Goal: Task Accomplishment & Management: Manage account settings

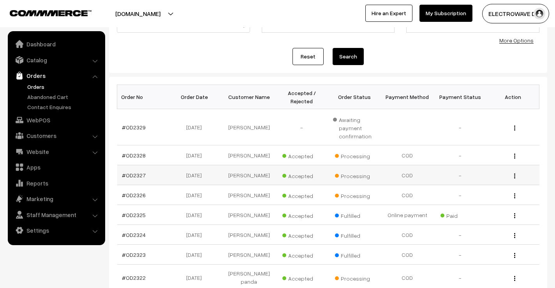
scroll to position [117, 0]
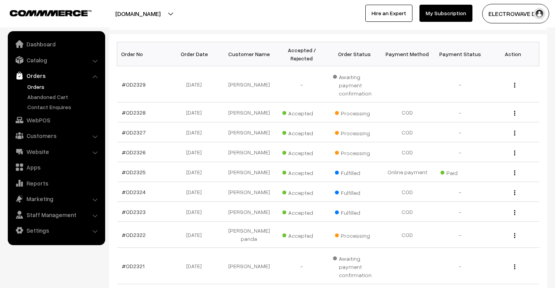
click at [38, 84] on link "Orders" at bounding box center [63, 87] width 77 height 8
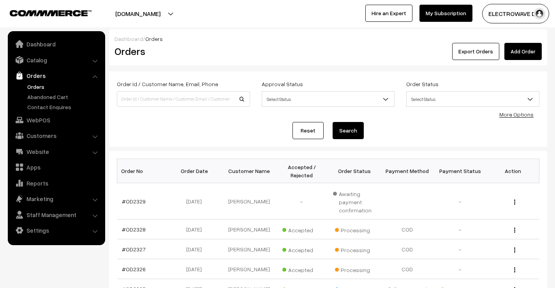
scroll to position [78, 0]
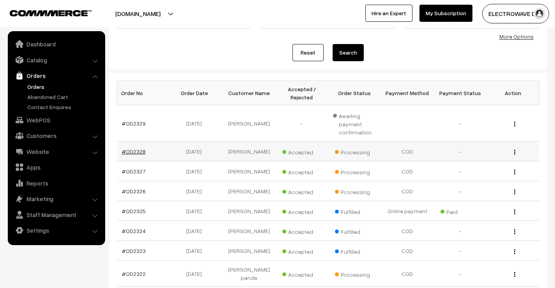
click at [132, 152] on link "#OD2328" at bounding box center [134, 151] width 24 height 7
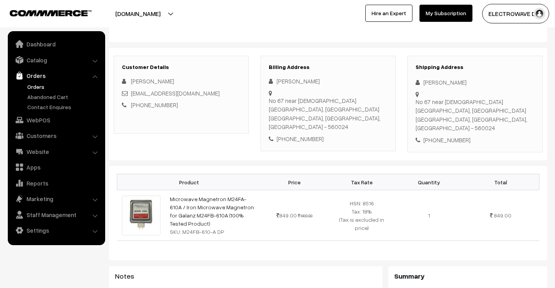
scroll to position [78, 0]
click at [445, 136] on div "+91 9900723574" at bounding box center [475, 140] width 119 height 9
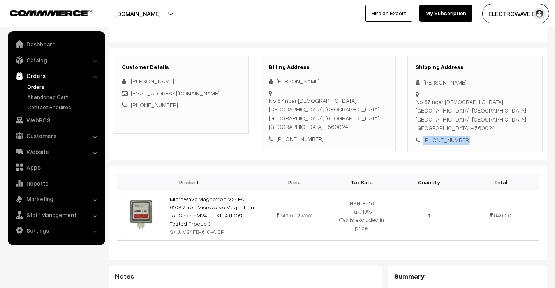
click at [446, 136] on div "+91 9900723574" at bounding box center [475, 140] width 119 height 9
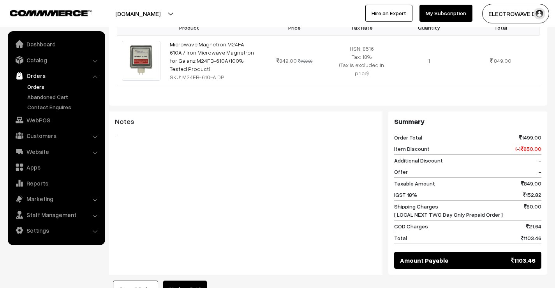
scroll to position [234, 0]
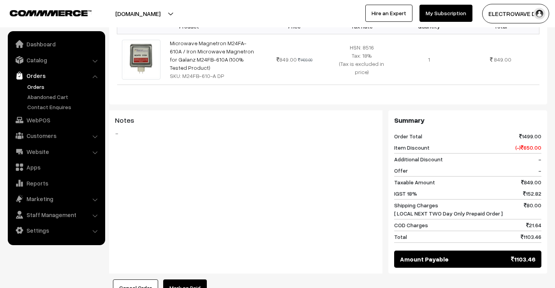
click at [471, 206] on span "Shipping Charges [ LOCAL NEXT TWO Day Only Prepaid Order ]" at bounding box center [448, 209] width 109 height 16
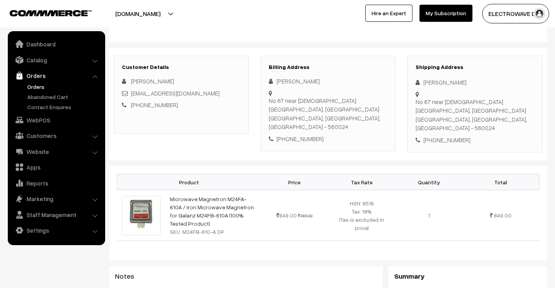
scroll to position [0, 0]
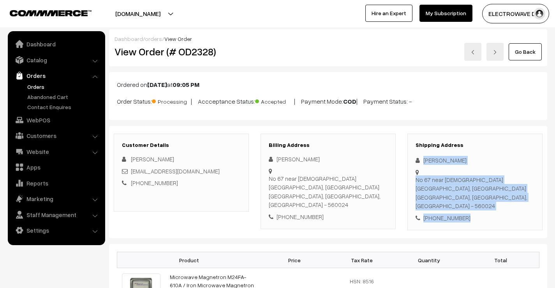
drag, startPoint x: 422, startPoint y: 156, endPoint x: 472, endPoint y: 212, distance: 75.1
click at [472, 212] on div "Shipping Address Arun Kumar No 67 near jain heritage school, Hebbal kempapura B…" at bounding box center [475, 182] width 135 height 97
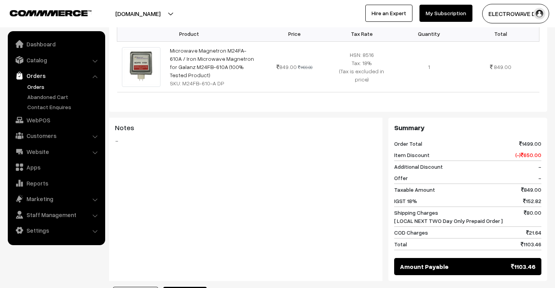
scroll to position [234, 0]
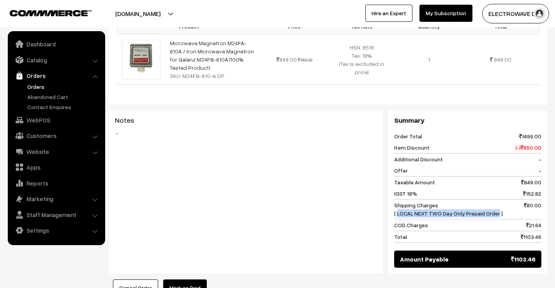
drag, startPoint x: 397, startPoint y: 205, endPoint x: 495, endPoint y: 205, distance: 97.8
click at [495, 205] on span "Shipping Charges [ LOCAL NEXT TWO Day Only Prepaid Order ]" at bounding box center [448, 209] width 109 height 16
click at [499, 205] on div "Shipping Charges [ LOCAL NEXT TWO Day Only Prepaid Order ] 80.00" at bounding box center [467, 210] width 147 height 20
drag, startPoint x: 501, startPoint y: 203, endPoint x: 390, endPoint y: 193, distance: 111.2
click at [390, 193] on div "Summary Order Total 1499.00 Item Discount (-) 650.00 Additional Discount - Offe…" at bounding box center [468, 191] width 159 height 163
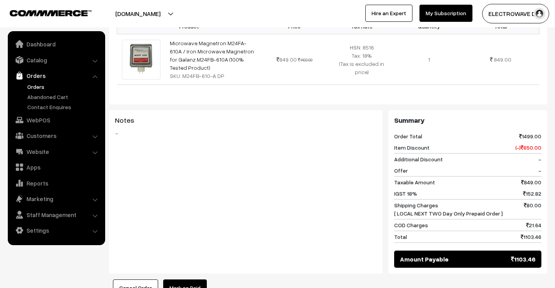
click at [443, 203] on span "Shipping Charges [ LOCAL NEXT TWO Day Only Prepaid Order ]" at bounding box center [448, 209] width 109 height 16
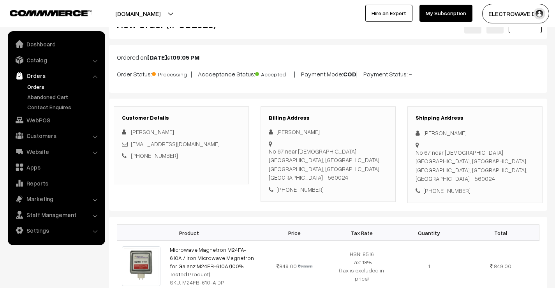
scroll to position [0, 0]
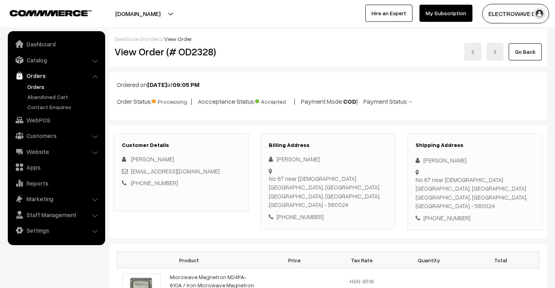
click at [199, 53] on h2 "View Order (# OD2328)" at bounding box center [182, 52] width 135 height 12
copy h2 "OD2328"
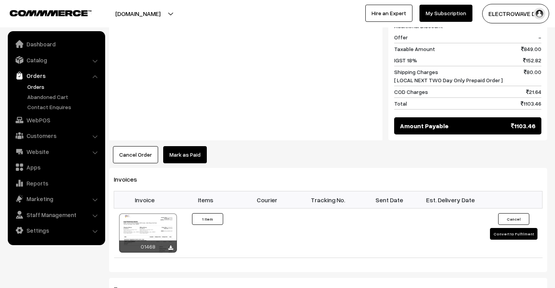
scroll to position [390, 0]
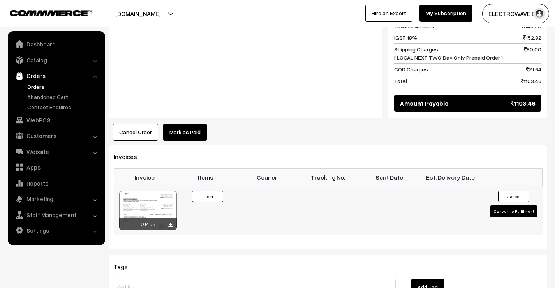
click at [502, 205] on button "Convert to Fulfilment" at bounding box center [514, 211] width 48 height 12
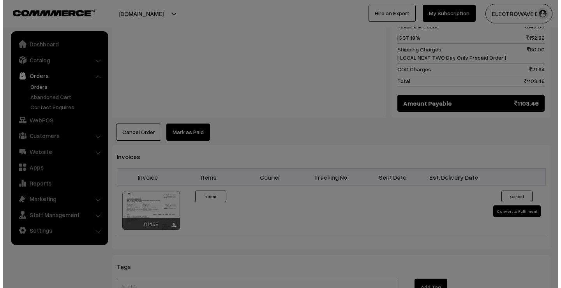
scroll to position [390, 0]
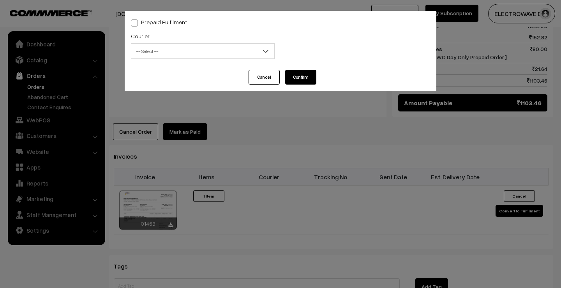
click at [196, 53] on span "-- Select --" at bounding box center [202, 51] width 143 height 14
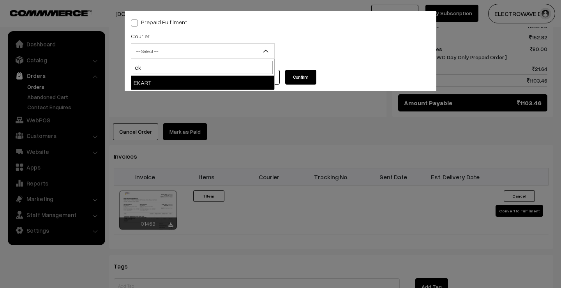
type input "ek"
select select "9"
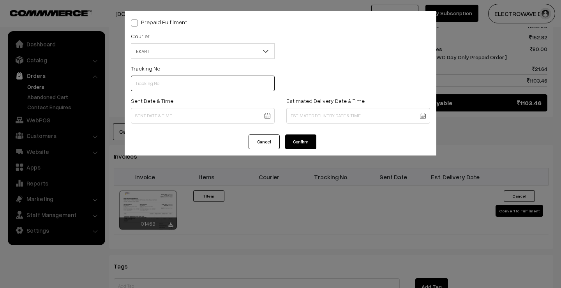
click at [171, 81] on input "text" at bounding box center [203, 84] width 144 height 16
paste input "SOSC1002087992"
type input "SOSC1002087992"
drag, startPoint x: 173, startPoint y: 113, endPoint x: 196, endPoint y: 149, distance: 41.8
click at [173, 113] on body "Thank you for showing interest. Our team will call you shortly. Close dhruvpro.…" at bounding box center [280, 28] width 561 height 837
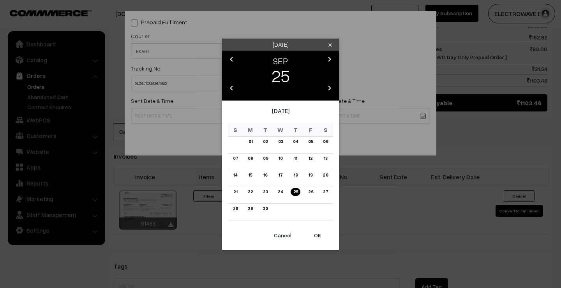
click at [313, 231] on button "OK" at bounding box center [317, 235] width 31 height 17
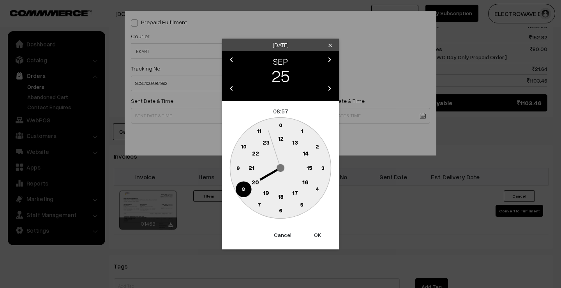
click at [313, 231] on button "OK" at bounding box center [317, 234] width 31 height 17
type input "25-09-2025 08:57"
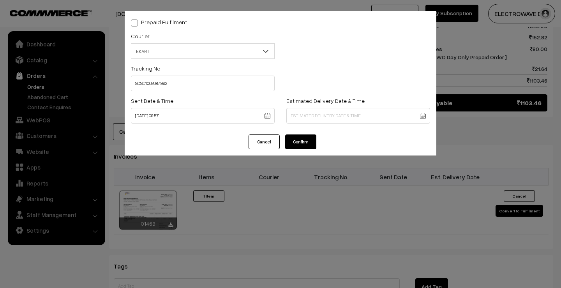
click at [318, 119] on body "Thank you for showing interest. Our team will call you shortly. Close dhruvpro.…" at bounding box center [280, 28] width 561 height 837
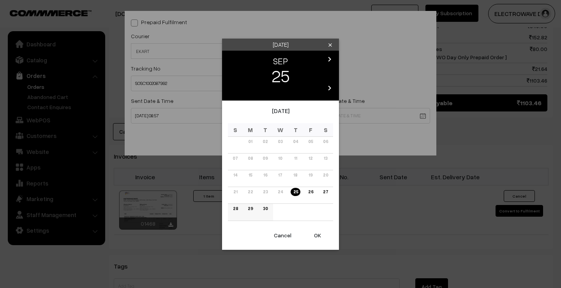
click at [267, 208] on link "30" at bounding box center [265, 209] width 9 height 8
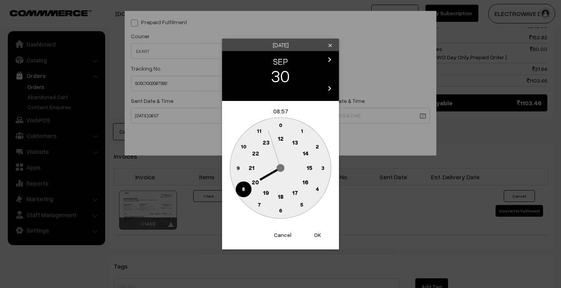
click at [322, 235] on button "OK" at bounding box center [317, 234] width 31 height 17
type input "30-09-2025 08:57"
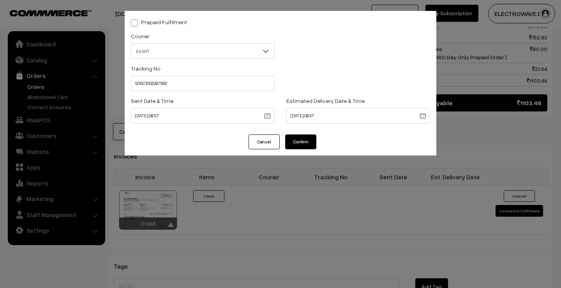
click at [294, 146] on button "Confirm" at bounding box center [300, 141] width 31 height 15
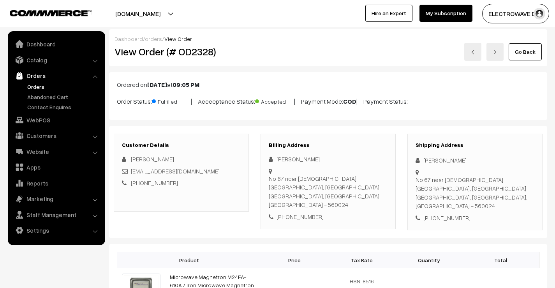
click at [489, 53] on link at bounding box center [495, 52] width 17 height 18
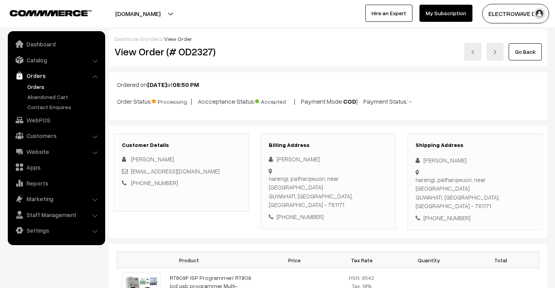
click at [201, 53] on h2 "View Order (# OD2327)" at bounding box center [182, 52] width 135 height 12
copy h2 "OD2327"
copy div "PM Order Status: Processing | Acc"
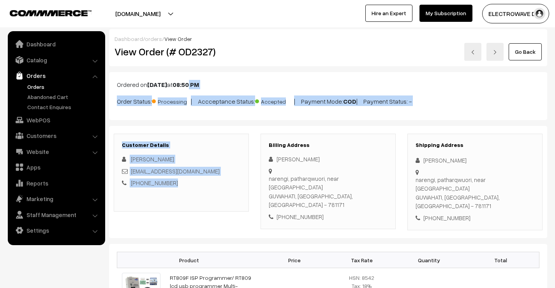
copy div "PM Order Status: Processing | Accceptance Status: Accepted | Payment Mode: COD …"
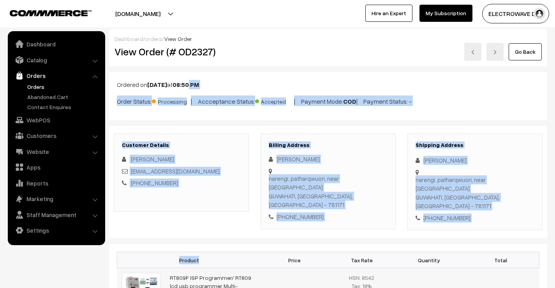
drag, startPoint x: 215, startPoint y: 107, endPoint x: 259, endPoint y: 269, distance: 167.2
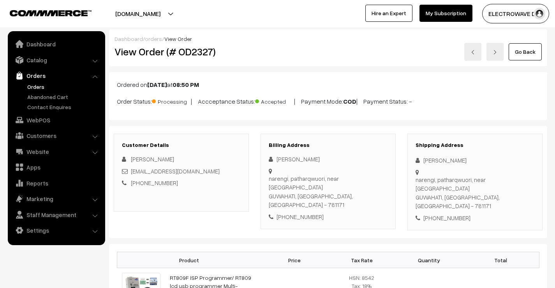
drag, startPoint x: 259, startPoint y: 269, endPoint x: 224, endPoint y: 165, distance: 109.1
click at [258, 269] on td "RT809F ISP Programmer/ RT809 lcd usb programmer Multi-Function Repair Tools, SK…" at bounding box center [213, 290] width 96 height 44
click at [206, 54] on h2 "View Order (# OD2327)" at bounding box center [182, 52] width 135 height 12
click at [206, 53] on h2 "View Order (# OD2327)" at bounding box center [182, 52] width 135 height 12
copy h2 "OD2327"
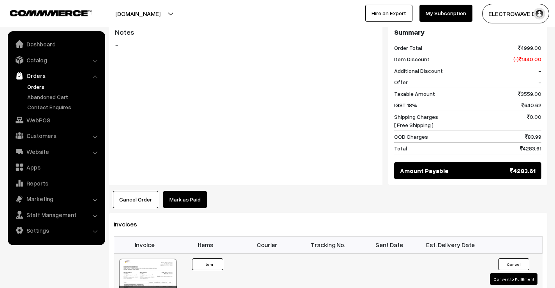
scroll to position [390, 0]
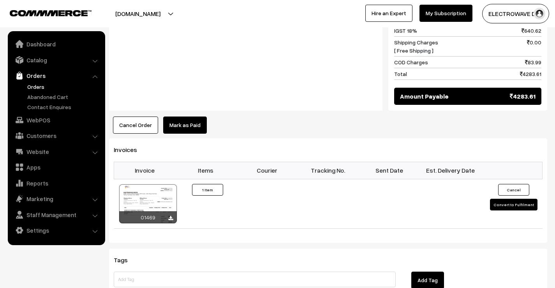
click at [145, 117] on button "Cancel Order" at bounding box center [135, 125] width 45 height 17
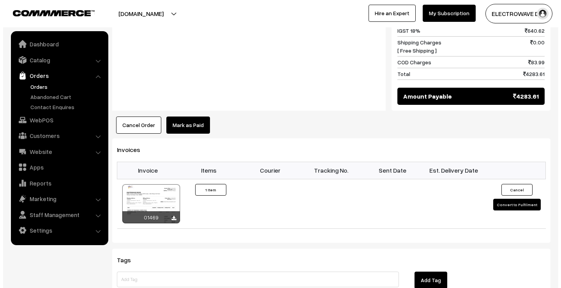
scroll to position [390, 0]
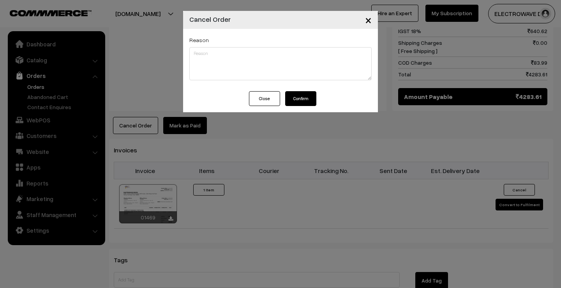
click at [293, 97] on button "Confirm" at bounding box center [300, 98] width 31 height 15
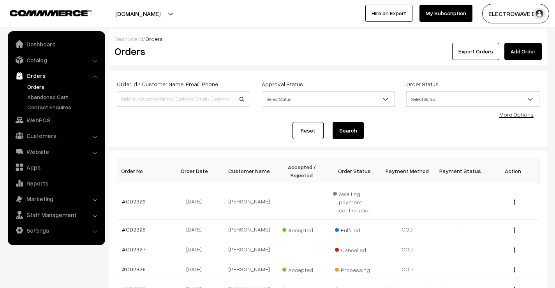
click at [169, 18] on button "[DOMAIN_NAME]" at bounding box center [138, 13] width 100 height 19
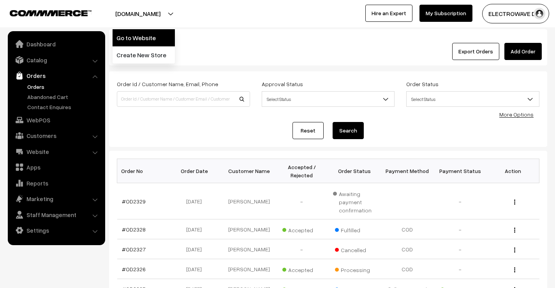
click at [161, 36] on link "Go to Website" at bounding box center [144, 37] width 62 height 17
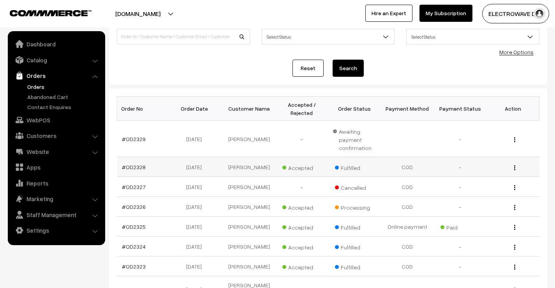
scroll to position [78, 0]
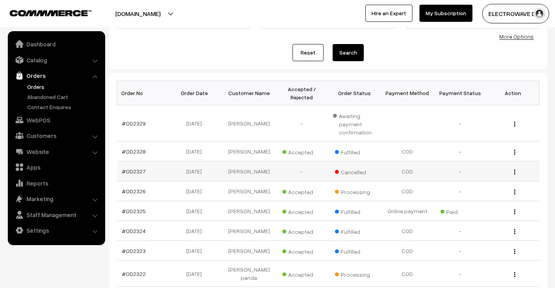
drag, startPoint x: 121, startPoint y: 173, endPoint x: 157, endPoint y: 172, distance: 35.5
click at [157, 172] on td "#OD2327" at bounding box center [143, 171] width 53 height 20
click at [120, 178] on td "#OD2327" at bounding box center [143, 171] width 53 height 20
drag, startPoint x: 119, startPoint y: 173, endPoint x: 372, endPoint y: 173, distance: 252.5
click at [372, 173] on tr "#OD2327 24-09-2025 naba Das - Cancelled COD - View" at bounding box center [328, 171] width 422 height 20
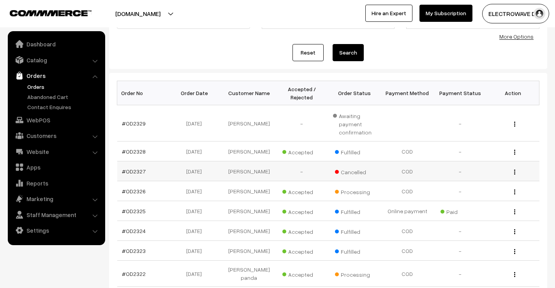
copy tr "#OD2327 24-09-2025 naba Das - Cancelled"
click at [142, 191] on link "#OD2326" at bounding box center [134, 191] width 24 height 7
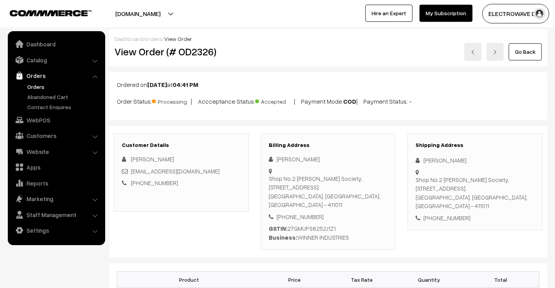
scroll to position [117, 0]
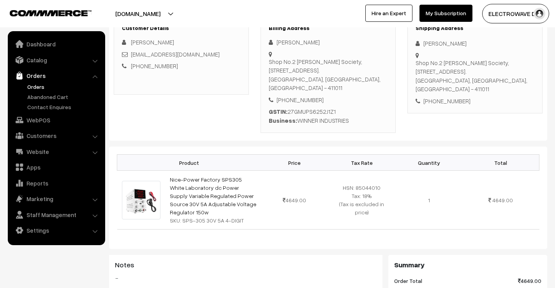
click at [447, 97] on div "+91 8855025047" at bounding box center [475, 101] width 119 height 9
copy div "8855025047"
click at [41, 86] on link "Orders" at bounding box center [63, 87] width 77 height 8
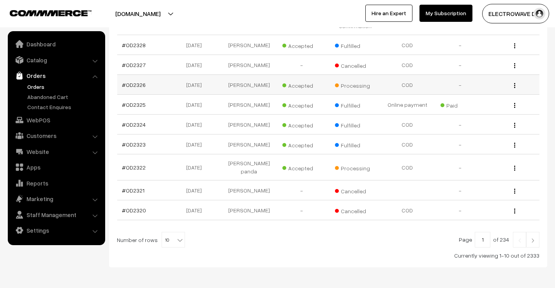
scroll to position [195, 0]
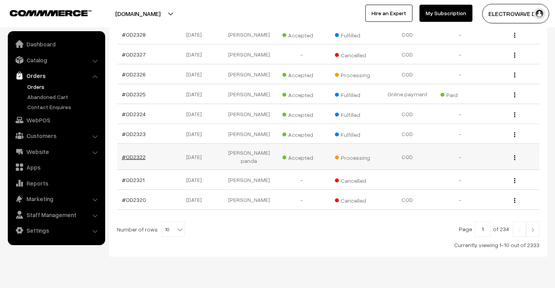
click at [136, 154] on link "#OD2322" at bounding box center [134, 157] width 24 height 7
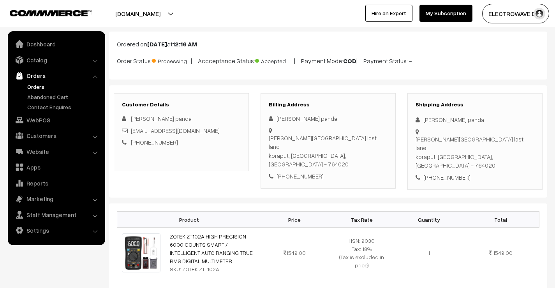
scroll to position [39, 0]
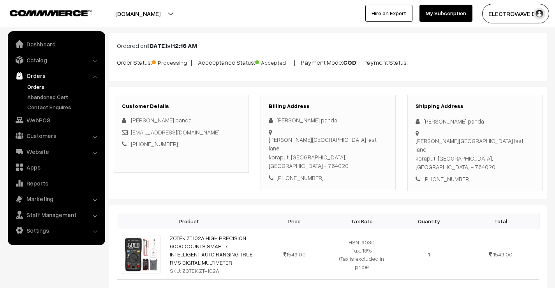
click at [37, 83] on link "Orders" at bounding box center [63, 87] width 77 height 8
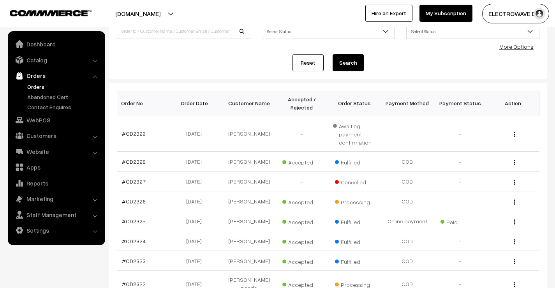
scroll to position [156, 0]
